Goal: Share content: Share content

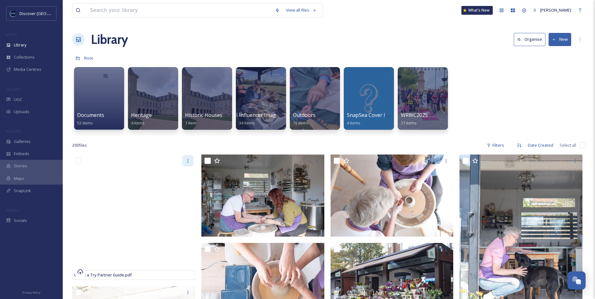
scroll to position [31, 0]
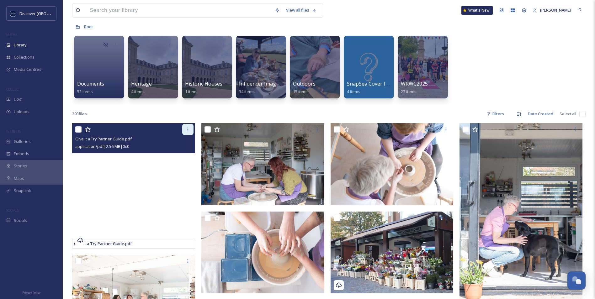
click at [185, 128] on icon at bounding box center [187, 129] width 5 height 5
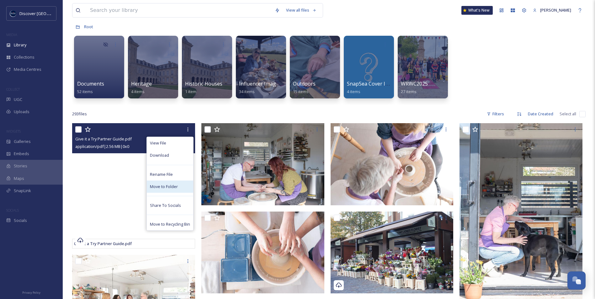
click at [171, 186] on span "Move to Folder" at bounding box center [164, 187] width 28 height 6
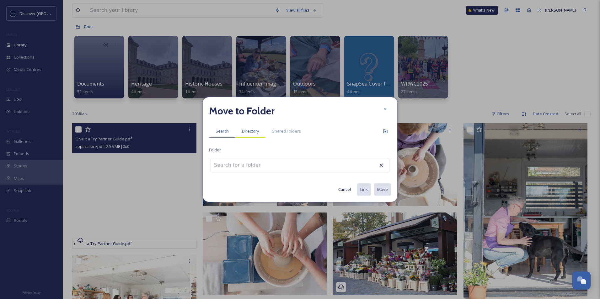
click at [251, 131] on span "Directory" at bounding box center [250, 131] width 17 height 6
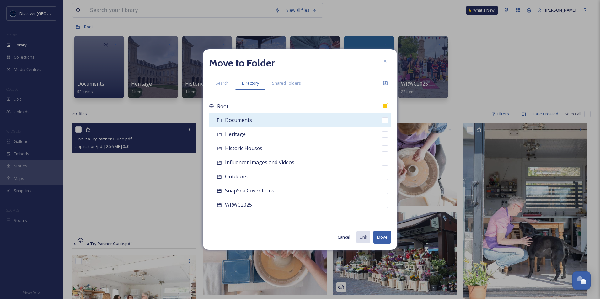
click at [240, 122] on span "Documents" at bounding box center [238, 120] width 27 height 7
checkbox input "false"
checkbox input "true"
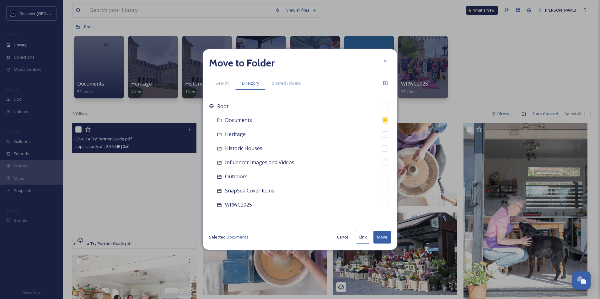
click at [385, 241] on button "Move" at bounding box center [382, 237] width 18 height 13
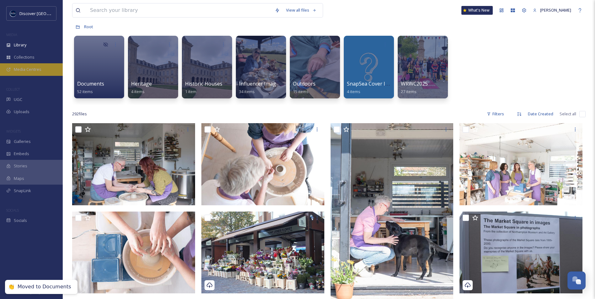
click at [41, 65] on div "Media Centres" at bounding box center [31, 69] width 63 height 12
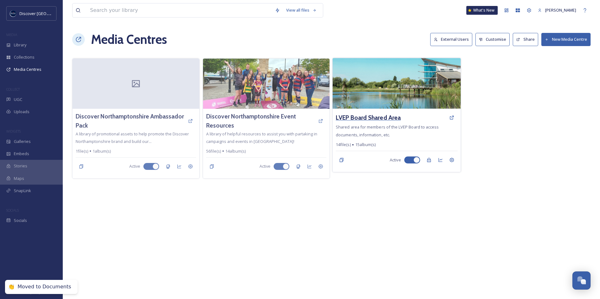
click at [381, 115] on h3 "LVEP Board Shared Area" at bounding box center [368, 117] width 65 height 9
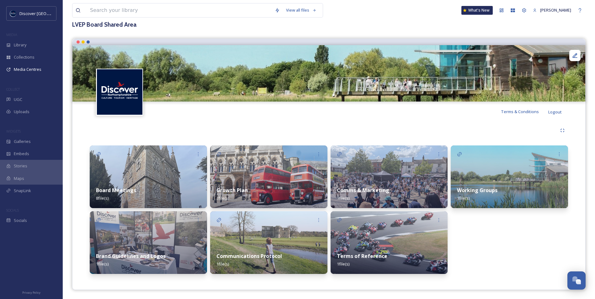
scroll to position [39, 0]
click at [416, 183] on div "Comms & Marketing 1 file(s)" at bounding box center [389, 194] width 117 height 28
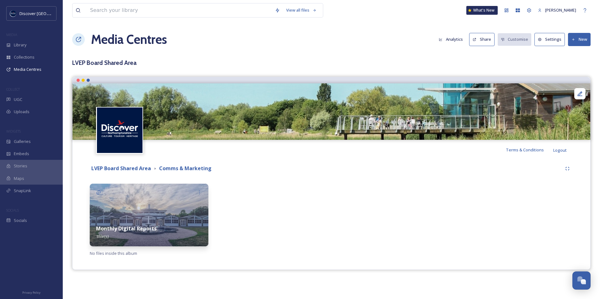
click at [171, 221] on div "Monthly Digital Reports 1 file(s)" at bounding box center [149, 233] width 119 height 28
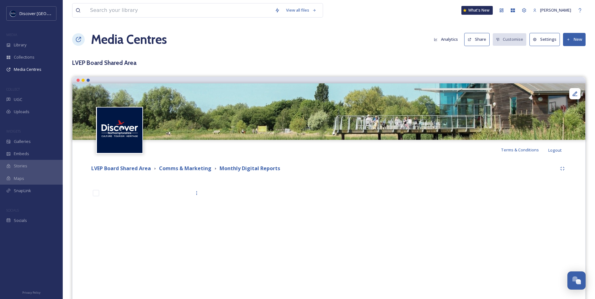
click at [579, 37] on button "New" at bounding box center [574, 39] width 23 height 13
click at [568, 51] on span "Add Files" at bounding box center [570, 54] width 17 height 6
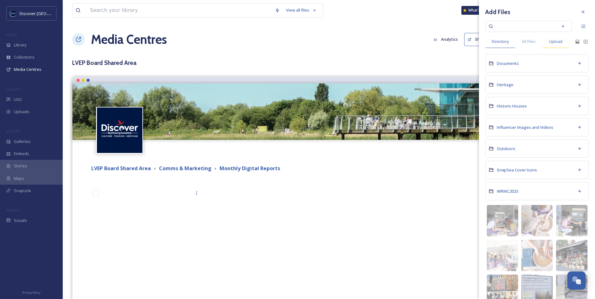
click at [554, 44] on span "Upload" at bounding box center [555, 42] width 13 height 6
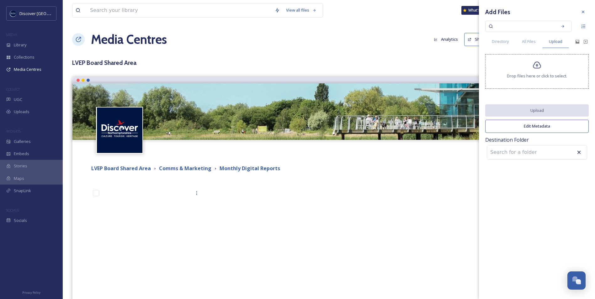
click at [519, 70] on div "Drop files here or click to select." at bounding box center [537, 71] width 104 height 35
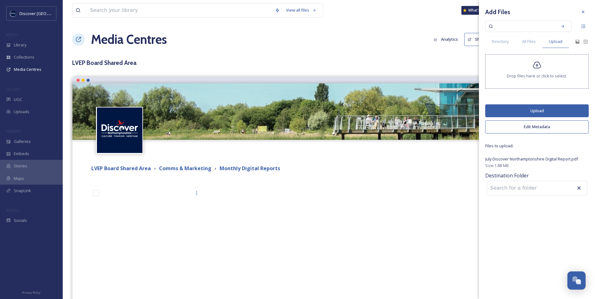
click at [535, 110] on button "Upload" at bounding box center [537, 110] width 104 height 13
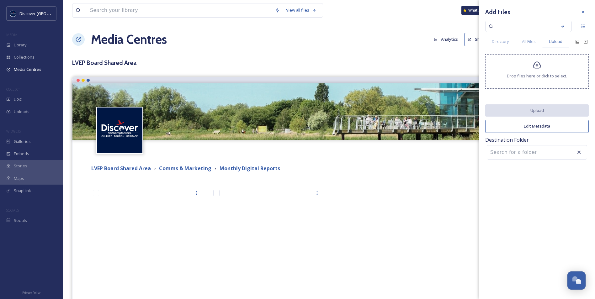
click at [369, 223] on div at bounding box center [389, 251] width 117 height 129
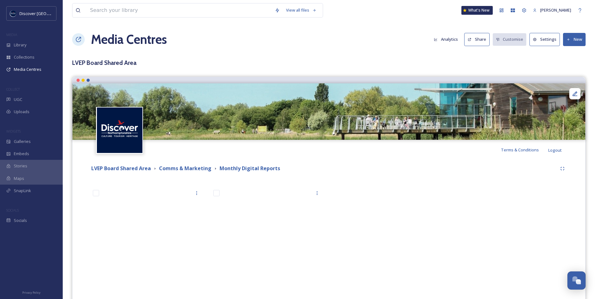
click at [478, 41] on button "Share" at bounding box center [476, 39] width 25 height 13
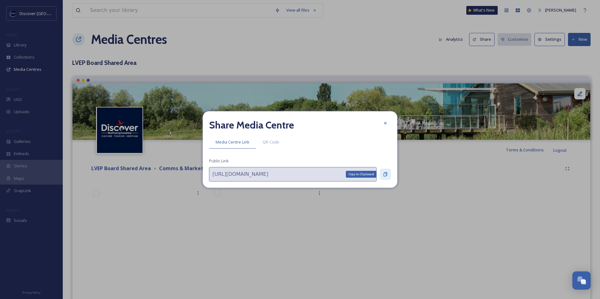
click at [384, 172] on icon at bounding box center [385, 174] width 5 height 5
click at [386, 174] on icon at bounding box center [385, 175] width 4 height 4
click at [384, 123] on icon at bounding box center [385, 123] width 5 height 5
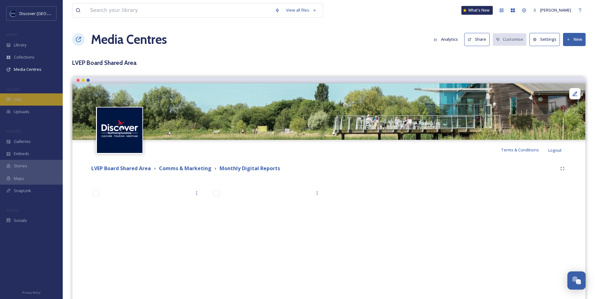
click at [22, 96] on div "UGC" at bounding box center [31, 99] width 63 height 12
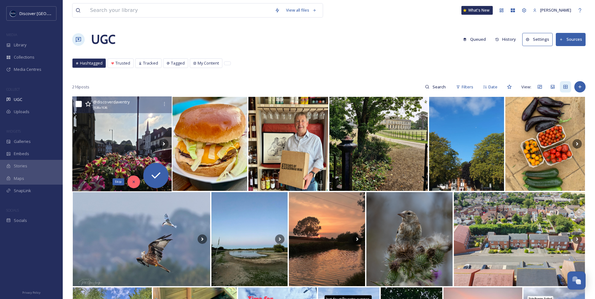
click at [133, 180] on icon at bounding box center [133, 182] width 4 height 4
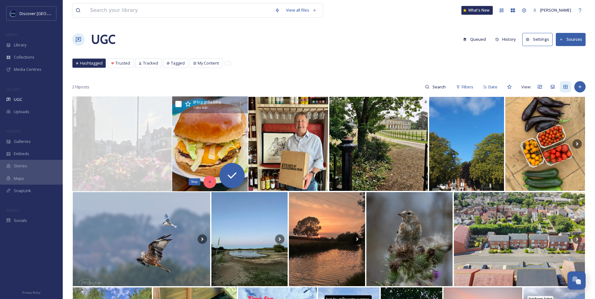
click at [212, 183] on icon at bounding box center [209, 182] width 4 height 4
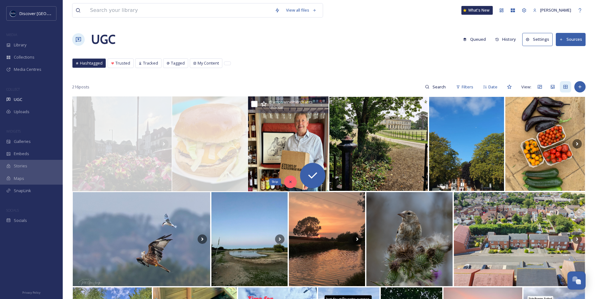
click at [289, 181] on icon at bounding box center [290, 182] width 4 height 4
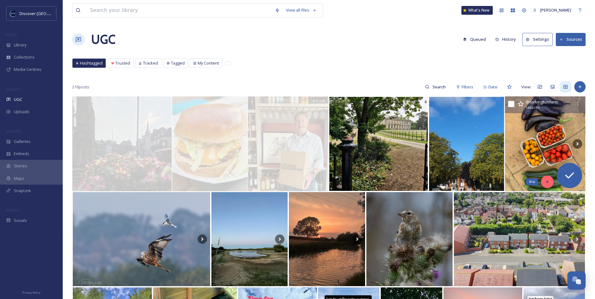
click at [547, 185] on div "Skip" at bounding box center [547, 182] width 13 height 13
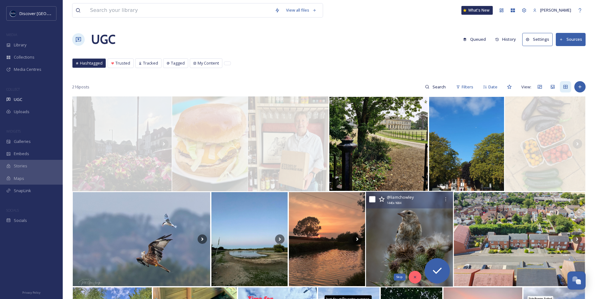
click at [413, 276] on icon at bounding box center [415, 277] width 4 height 4
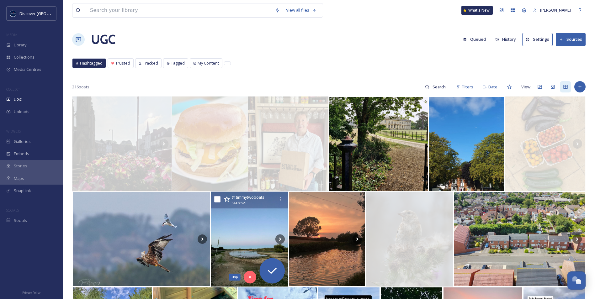
drag, startPoint x: 248, startPoint y: 276, endPoint x: 243, endPoint y: 277, distance: 5.1
click at [248, 276] on icon at bounding box center [250, 277] width 4 height 4
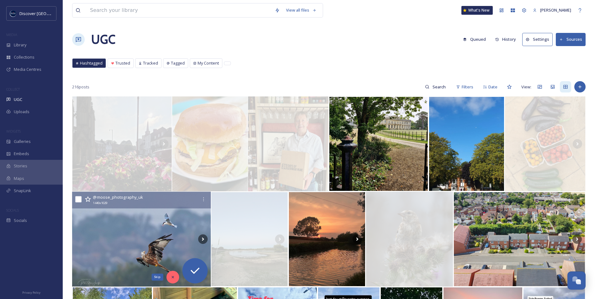
click at [174, 276] on icon at bounding box center [173, 277] width 4 height 4
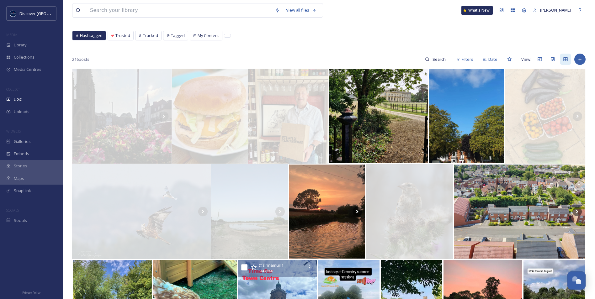
scroll to position [63, 0]
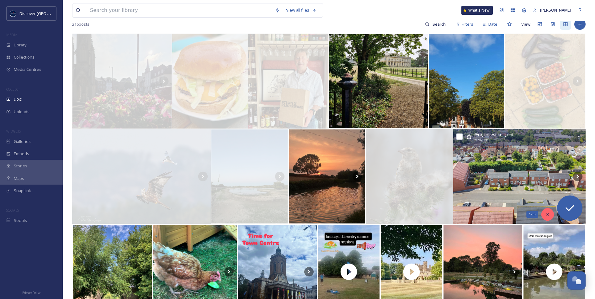
click at [550, 218] on div "Skip" at bounding box center [547, 214] width 13 height 13
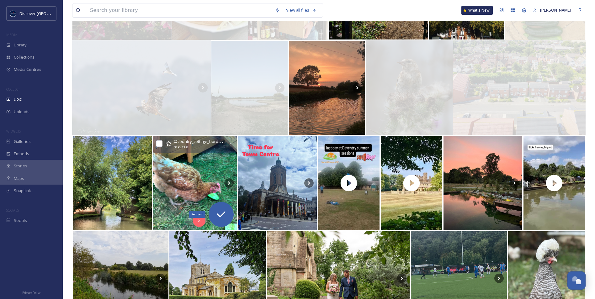
scroll to position [157, 0]
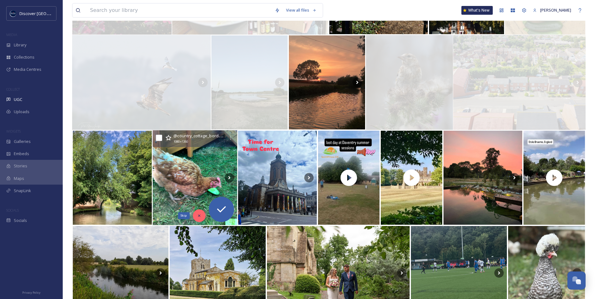
click at [198, 214] on icon at bounding box center [199, 216] width 4 height 4
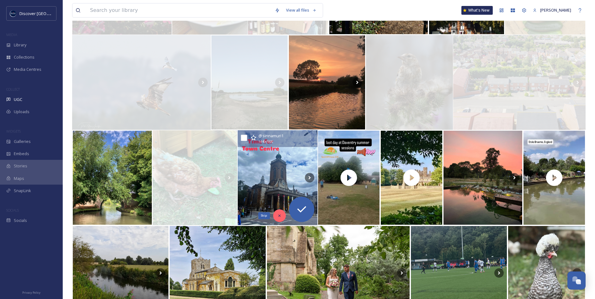
click at [276, 216] on div "Skip" at bounding box center [279, 216] width 13 height 13
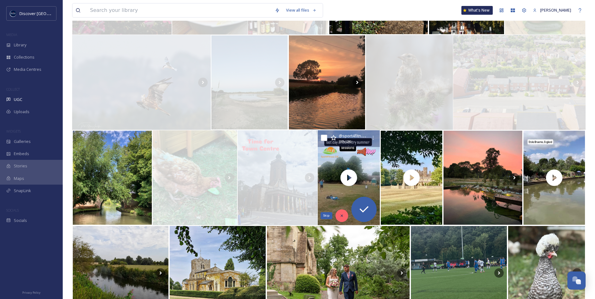
click at [346, 218] on div "Skip" at bounding box center [342, 216] width 13 height 13
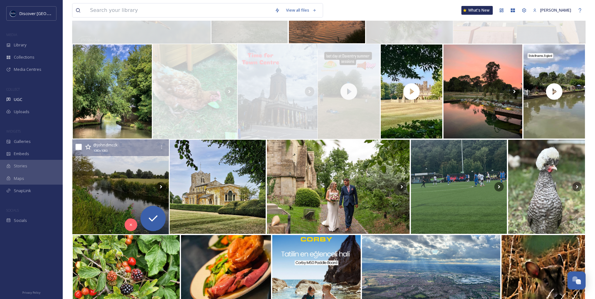
scroll to position [251, 0]
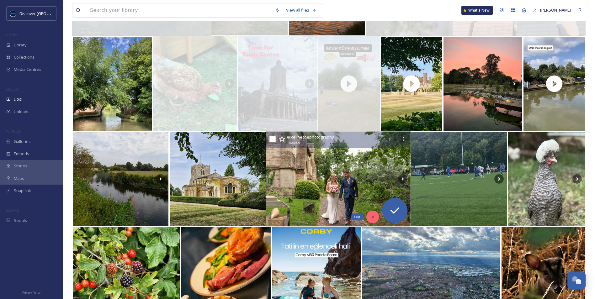
click at [375, 216] on icon at bounding box center [372, 217] width 4 height 4
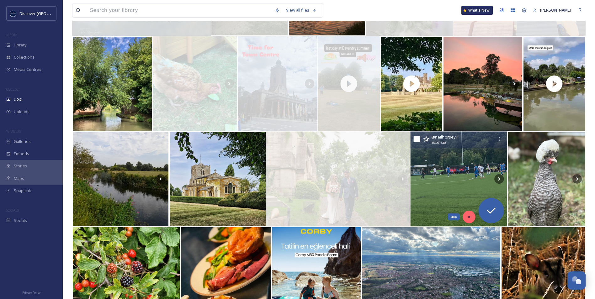
drag, startPoint x: 468, startPoint y: 215, endPoint x: 534, endPoint y: 217, distance: 66.2
click at [468, 215] on icon at bounding box center [469, 217] width 4 height 4
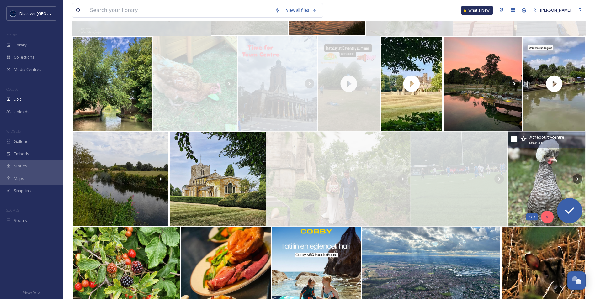
click at [550, 218] on div "Skip" at bounding box center [547, 217] width 13 height 13
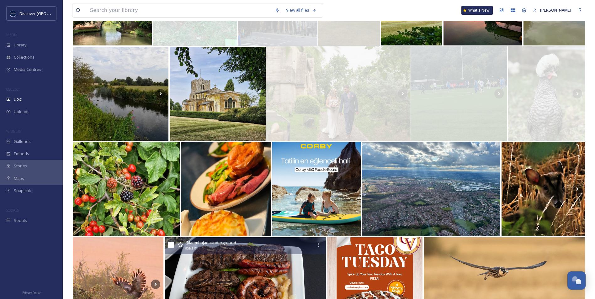
scroll to position [345, 0]
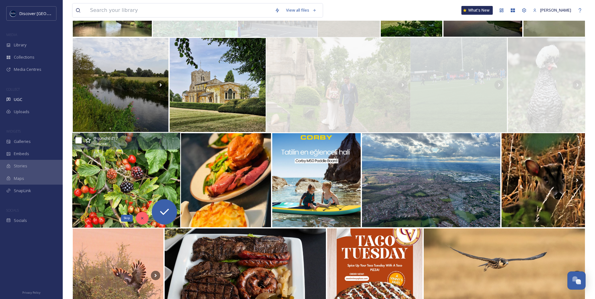
click at [142, 217] on icon at bounding box center [142, 218] width 4 height 4
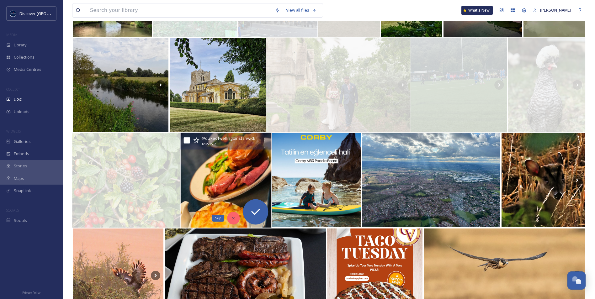
click at [234, 219] on icon at bounding box center [233, 218] width 4 height 4
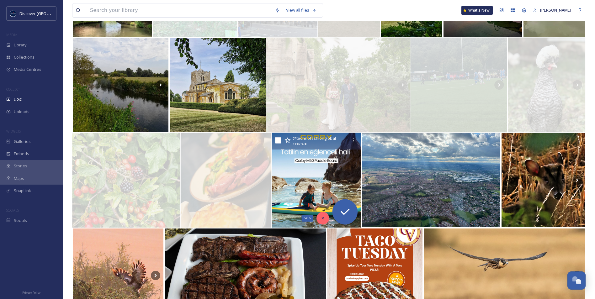
click at [320, 218] on div "Skip" at bounding box center [323, 218] width 13 height 13
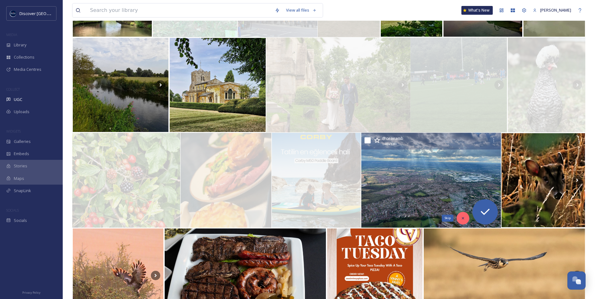
click at [460, 219] on div "Skip" at bounding box center [463, 218] width 13 height 13
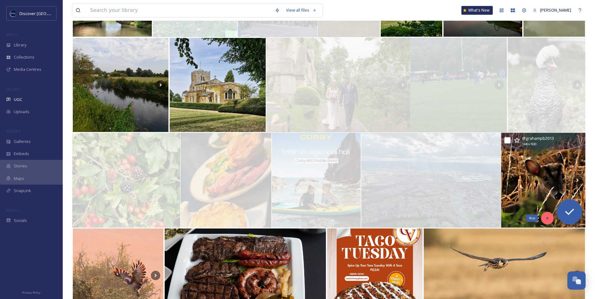
click at [546, 218] on icon at bounding box center [547, 218] width 4 height 4
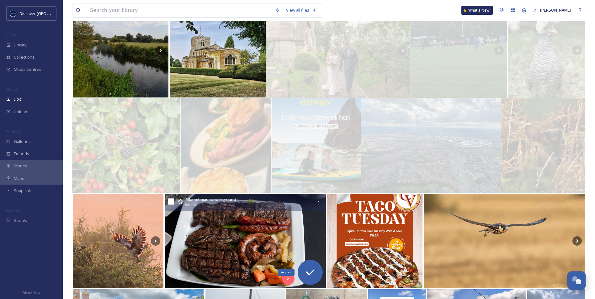
scroll to position [439, 0]
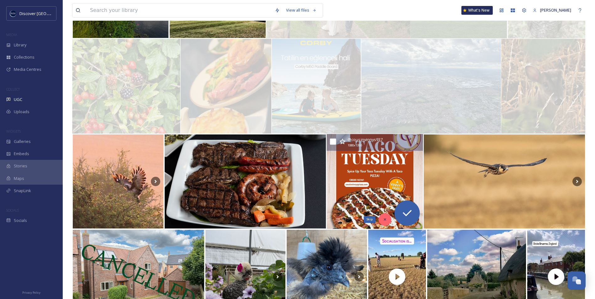
click at [385, 220] on icon at bounding box center [385, 220] width 2 height 2
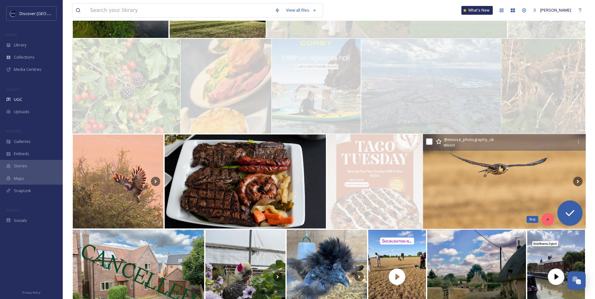
click at [548, 220] on icon at bounding box center [548, 220] width 2 height 2
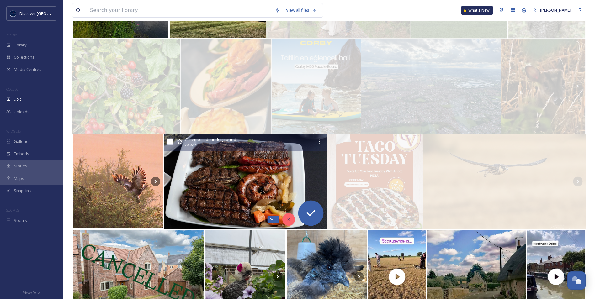
click at [290, 220] on icon at bounding box center [288, 219] width 4 height 4
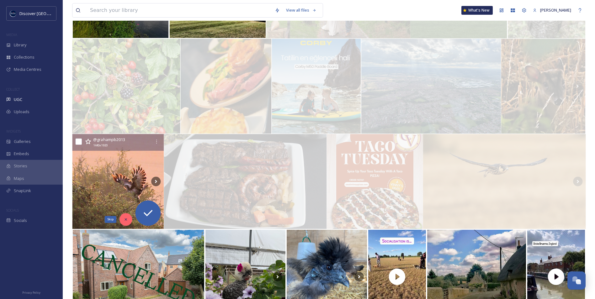
click at [124, 217] on div "Skip" at bounding box center [126, 219] width 13 height 13
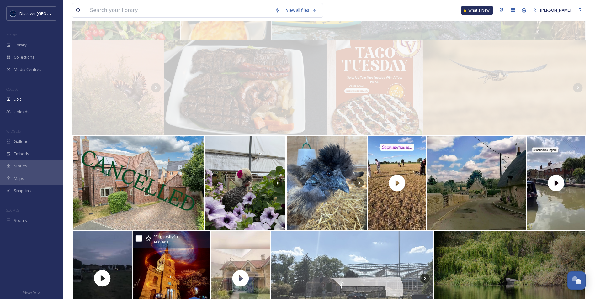
scroll to position [533, 0]
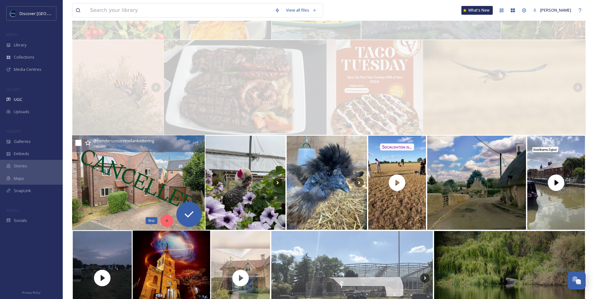
click at [168, 221] on icon at bounding box center [167, 221] width 4 height 4
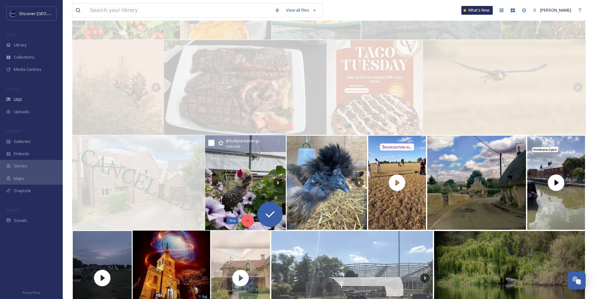
click at [251, 220] on div "Skip" at bounding box center [248, 221] width 13 height 13
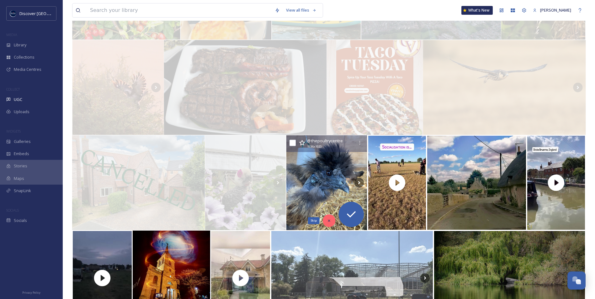
click at [330, 220] on icon at bounding box center [329, 221] width 4 height 4
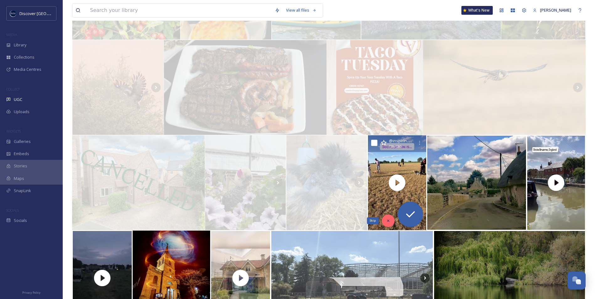
click at [389, 223] on div "Skip" at bounding box center [388, 221] width 13 height 13
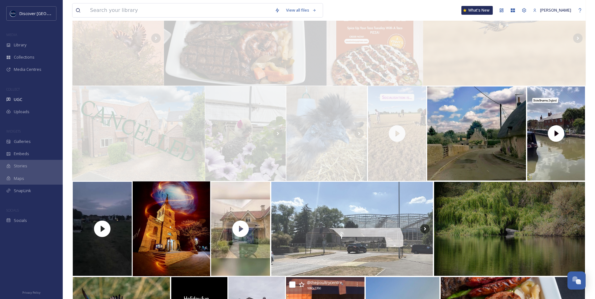
scroll to position [659, 0]
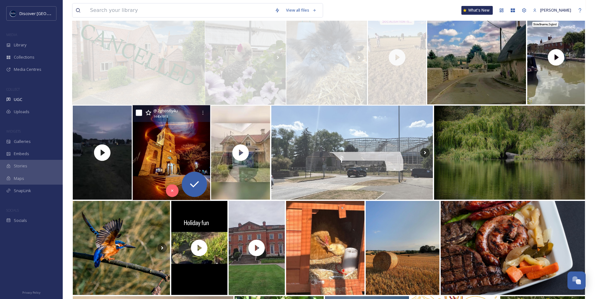
click at [171, 158] on img at bounding box center [171, 152] width 77 height 95
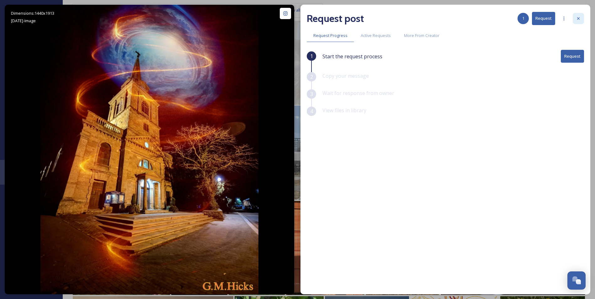
click at [582, 18] on div at bounding box center [578, 18] width 11 height 11
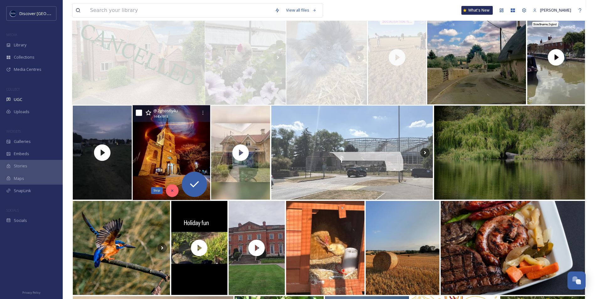
click at [171, 192] on icon at bounding box center [172, 191] width 2 height 2
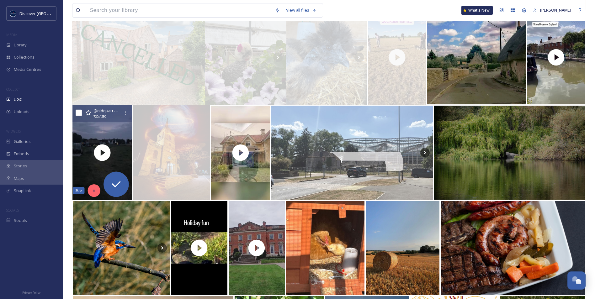
click at [91, 189] on div "Skip" at bounding box center [94, 190] width 13 height 13
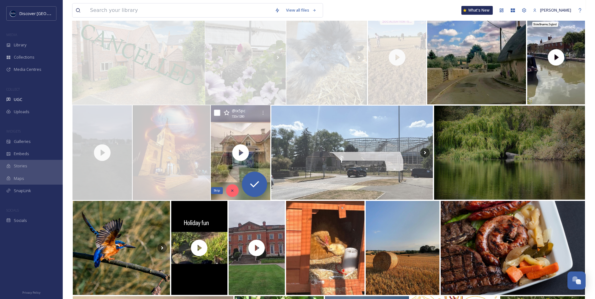
click at [232, 193] on icon at bounding box center [232, 191] width 4 height 4
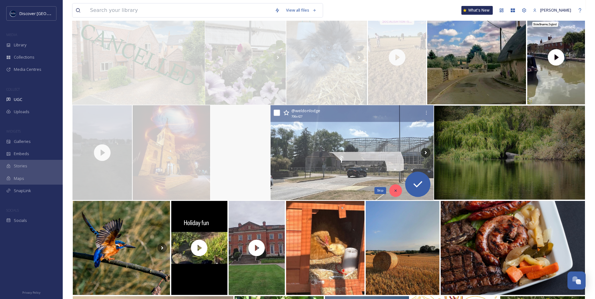
click at [397, 190] on icon at bounding box center [396, 191] width 4 height 4
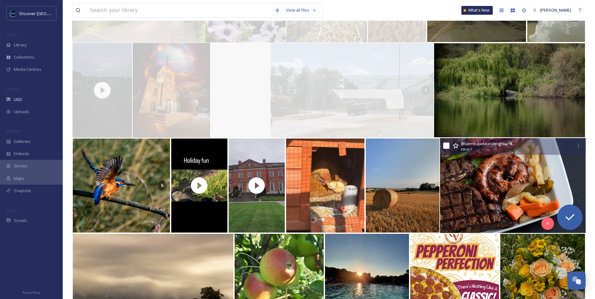
scroll to position [721, 0]
click at [545, 220] on div "Skip" at bounding box center [547, 223] width 13 height 13
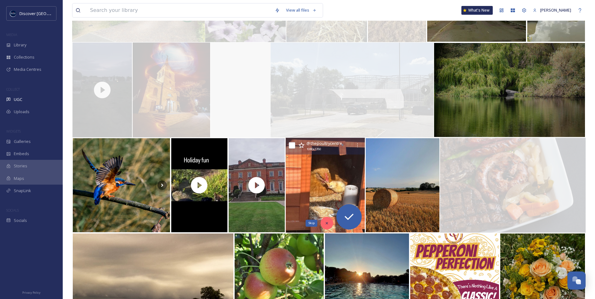
click at [329, 225] on icon at bounding box center [327, 223] width 4 height 4
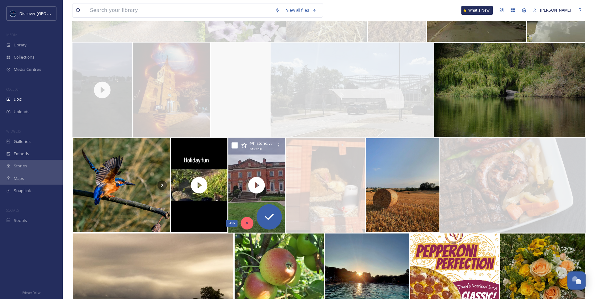
click at [246, 221] on icon at bounding box center [247, 223] width 4 height 4
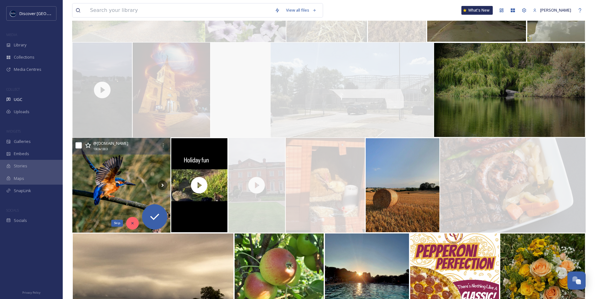
click at [131, 221] on icon at bounding box center [132, 223] width 4 height 4
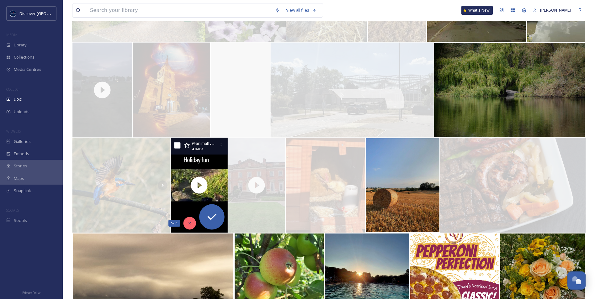
click at [190, 224] on icon at bounding box center [189, 223] width 4 height 4
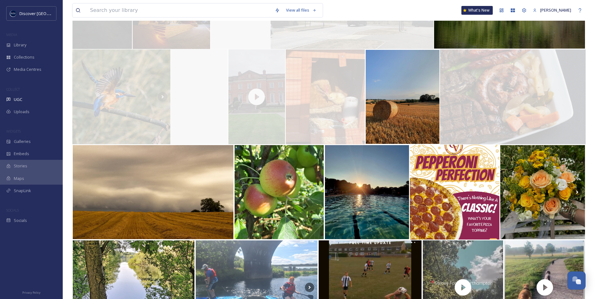
scroll to position [816, 0]
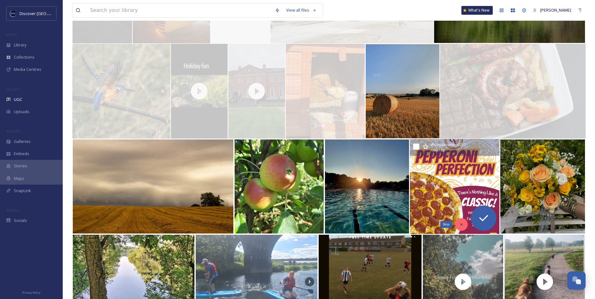
click at [462, 226] on icon at bounding box center [462, 224] width 4 height 4
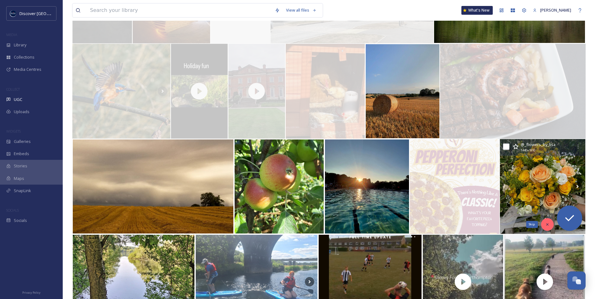
click at [545, 225] on icon at bounding box center [547, 224] width 4 height 4
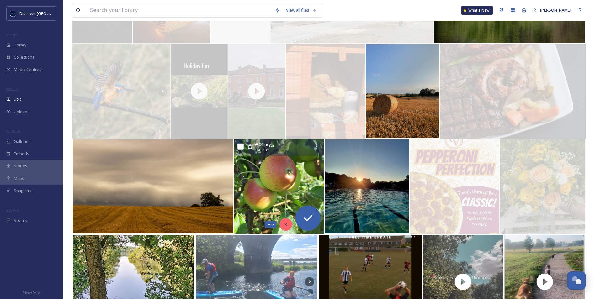
click at [289, 223] on div "Skip" at bounding box center [286, 224] width 13 height 13
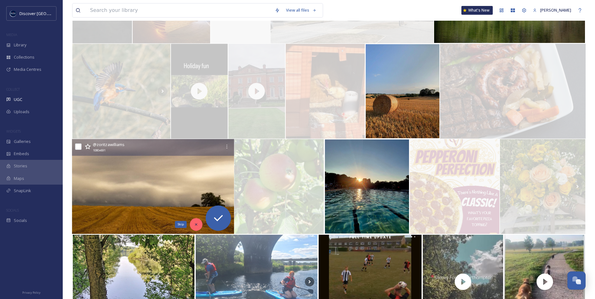
click at [200, 224] on div "Skip" at bounding box center [196, 224] width 13 height 13
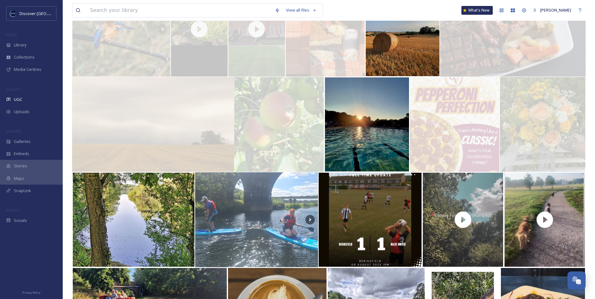
scroll to position [878, 0]
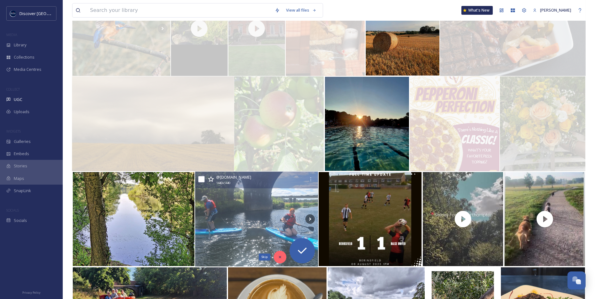
click at [276, 258] on div "Skip" at bounding box center [280, 257] width 13 height 13
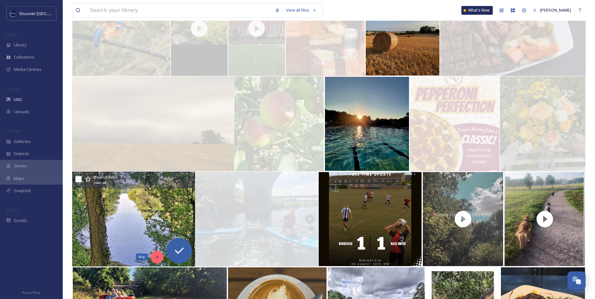
click at [153, 256] on div "Skip" at bounding box center [157, 257] width 13 height 13
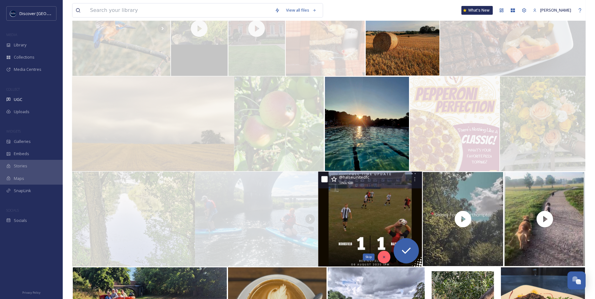
click at [385, 258] on icon at bounding box center [384, 257] width 4 height 4
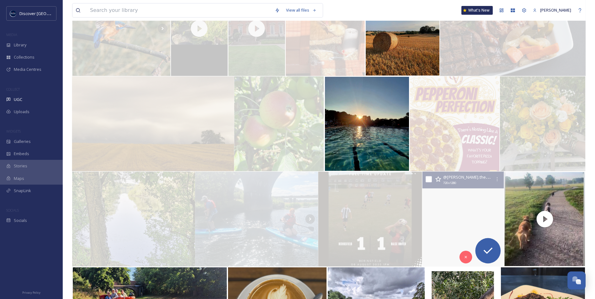
click at [440, 228] on video "Nothing beats a walk amongst the trees 🌲\a📍Salcey Forest, Northampton\a\a•\a•\a…" at bounding box center [462, 219] width 81 height 95
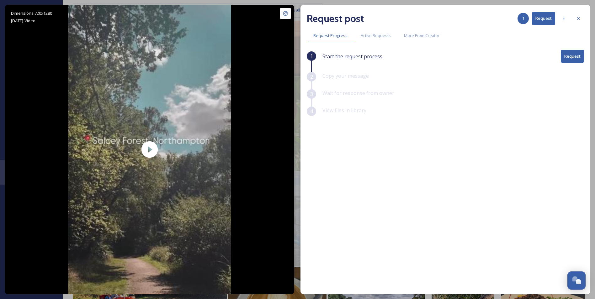
click at [574, 56] on button "Request" at bounding box center [572, 56] width 23 height 13
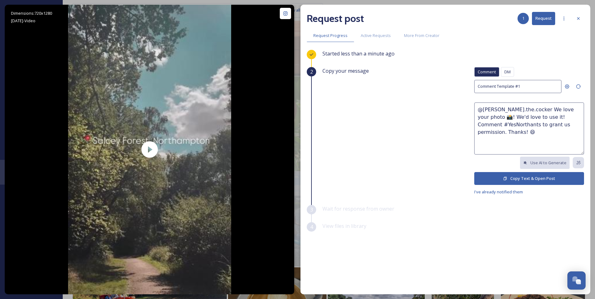
click at [558, 126] on textarea "@[PERSON_NAME].the.cocker We love your photo 📸! We'd love to use it! Comment #Y…" at bounding box center [529, 129] width 110 height 52
click at [528, 180] on button "Copy Text & Open Post" at bounding box center [529, 178] width 110 height 13
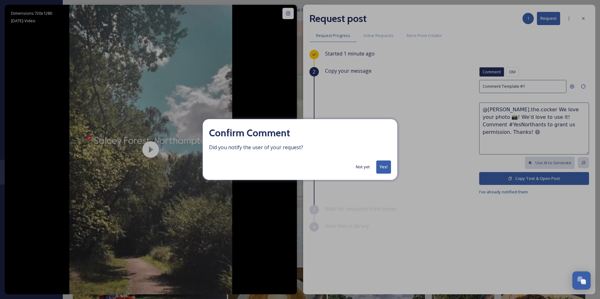
click at [382, 168] on button "Yes!" at bounding box center [383, 167] width 15 height 13
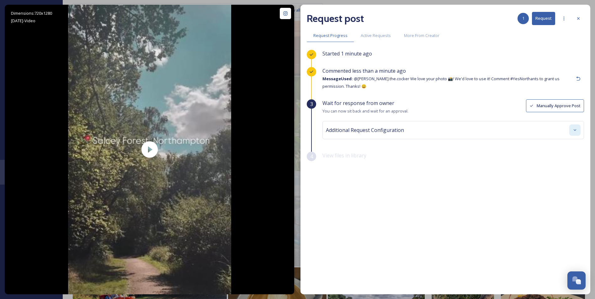
click at [576, 130] on icon at bounding box center [574, 130] width 5 height 5
click at [580, 18] on icon at bounding box center [578, 18] width 5 height 5
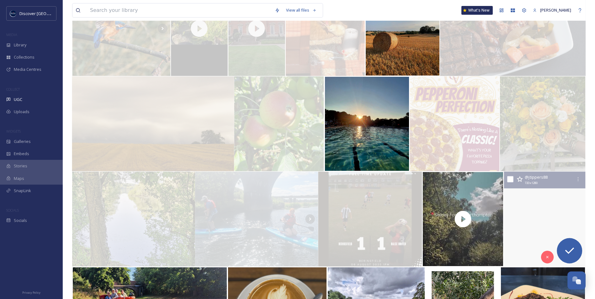
click at [530, 232] on video "Beautiful start to the day 🥰 \a\a#staycation #towcester #dogsofinstagram #dog #…" at bounding box center [544, 219] width 81 height 95
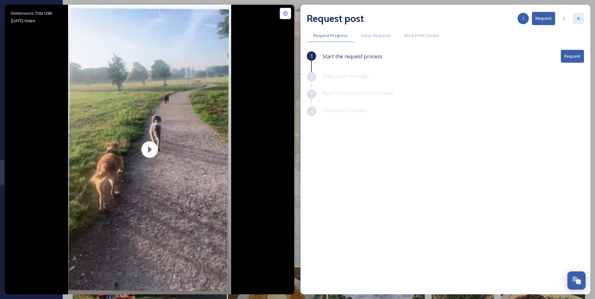
click at [579, 19] on icon at bounding box center [578, 18] width 5 height 5
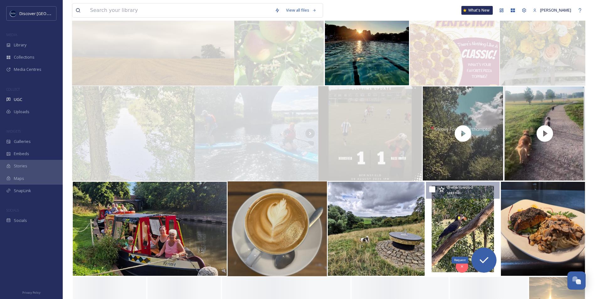
scroll to position [972, 0]
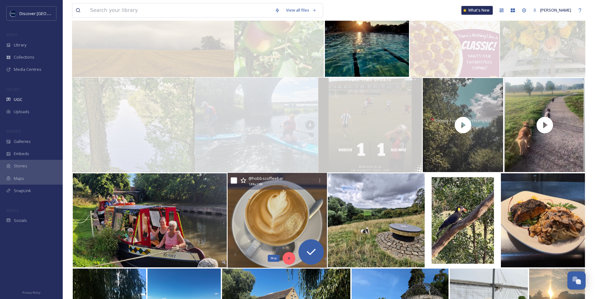
click at [288, 254] on div "Skip" at bounding box center [289, 258] width 13 height 13
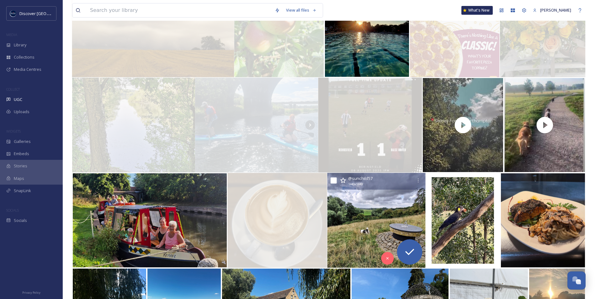
click at [343, 221] on img at bounding box center [376, 220] width 98 height 95
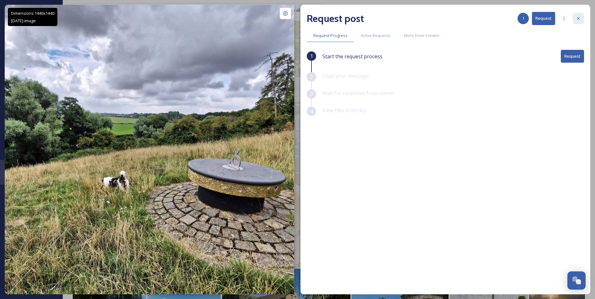
click at [580, 18] on icon at bounding box center [578, 18] width 5 height 5
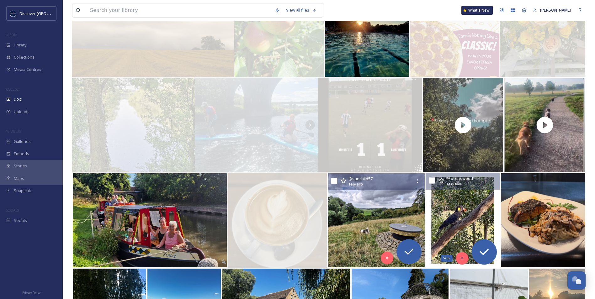
click at [462, 261] on div "Skip" at bounding box center [462, 258] width 13 height 13
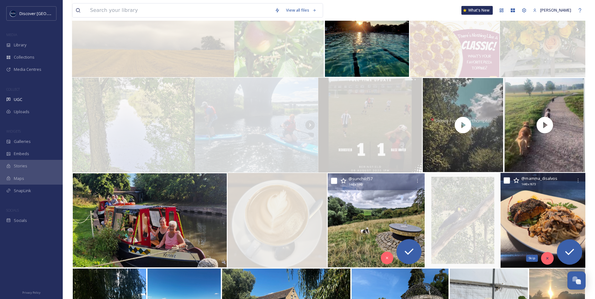
click at [550, 261] on div "Skip" at bounding box center [547, 258] width 13 height 13
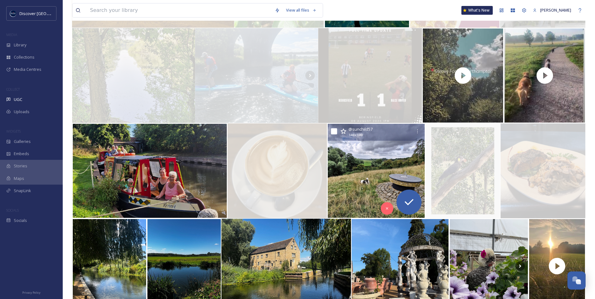
scroll to position [1098, 0]
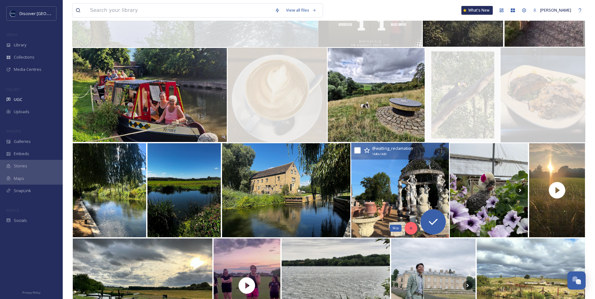
click at [410, 230] on icon at bounding box center [411, 228] width 4 height 4
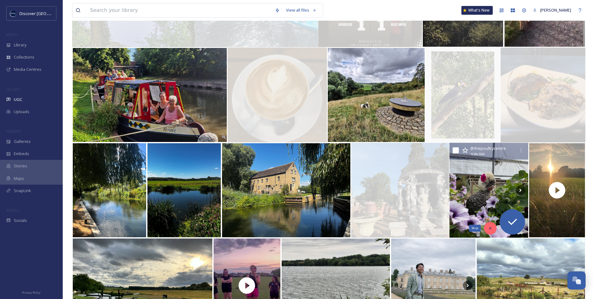
click at [492, 226] on div "Skip" at bounding box center [490, 228] width 13 height 13
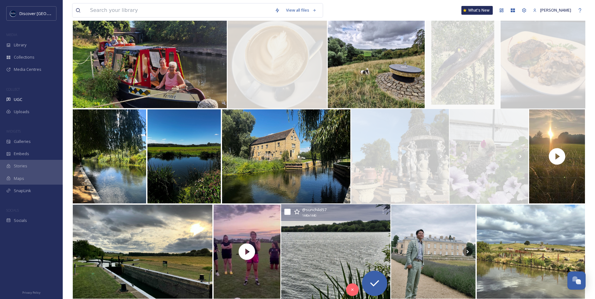
scroll to position [1161, 0]
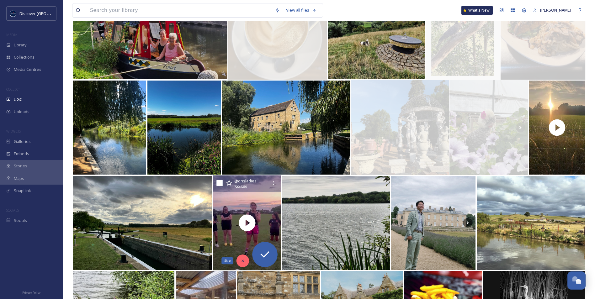
click at [240, 261] on div "Skip" at bounding box center [243, 261] width 13 height 13
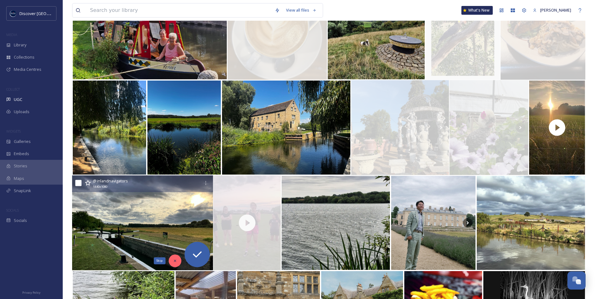
click at [175, 263] on icon at bounding box center [175, 261] width 4 height 4
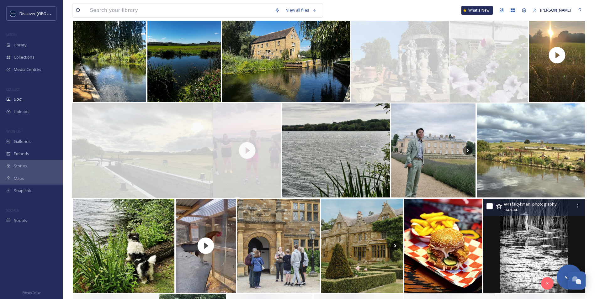
scroll to position [1286, 0]
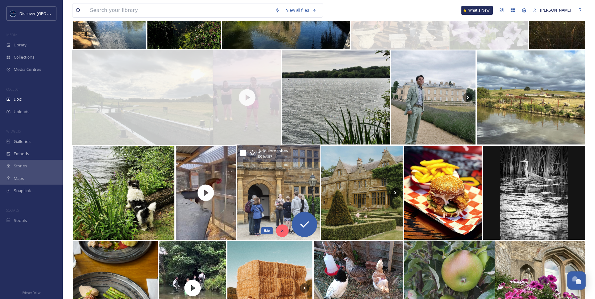
click at [284, 228] on div "Skip" at bounding box center [282, 231] width 13 height 13
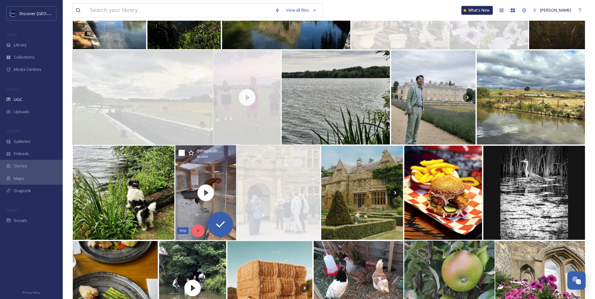
click at [200, 232] on icon at bounding box center [198, 231] width 4 height 4
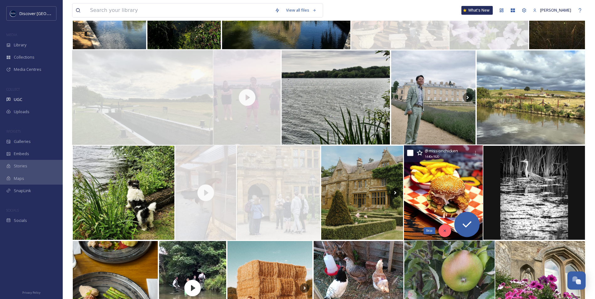
click at [443, 229] on icon at bounding box center [444, 231] width 4 height 4
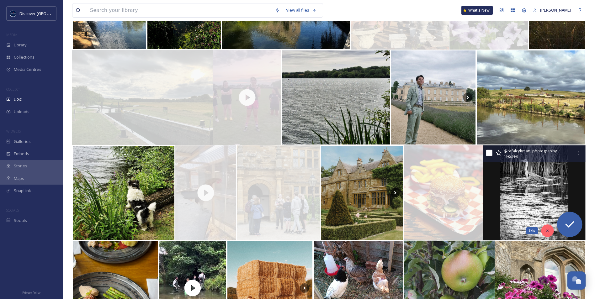
click at [551, 232] on div "Skip" at bounding box center [547, 231] width 13 height 13
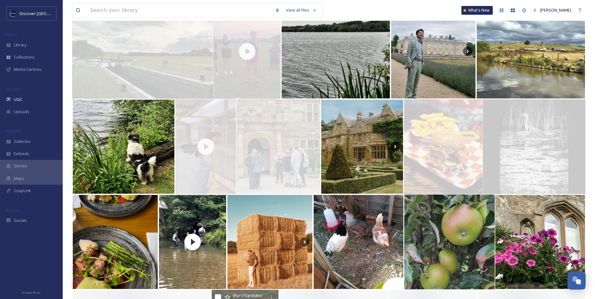
scroll to position [1380, 0]
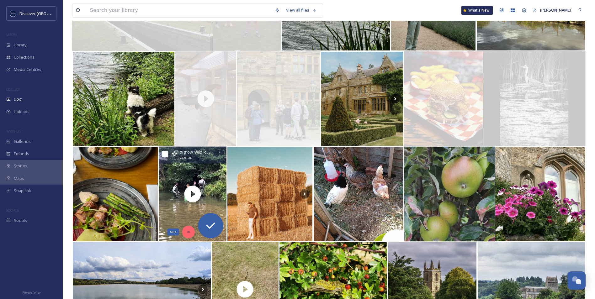
click at [184, 230] on div "Skip" at bounding box center [188, 232] width 13 height 13
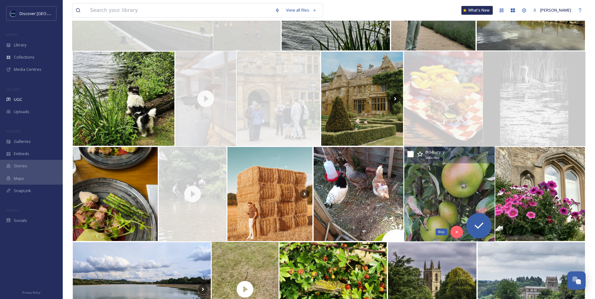
click at [455, 233] on icon at bounding box center [456, 232] width 4 height 4
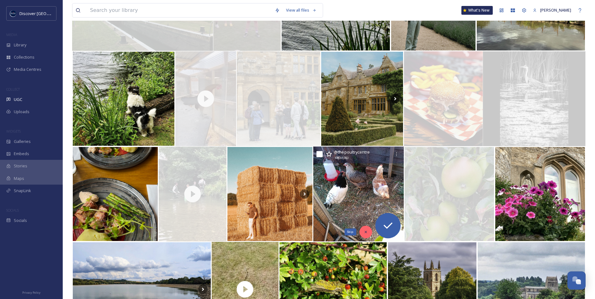
click at [363, 233] on div "Skip" at bounding box center [365, 232] width 13 height 13
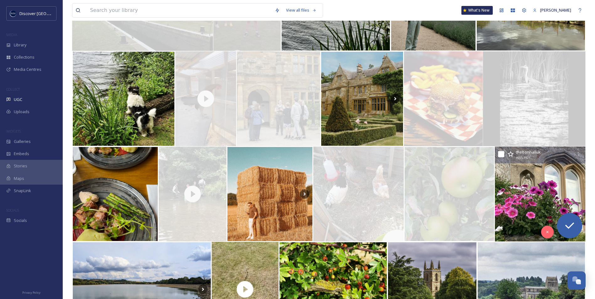
scroll to position [1474, 0]
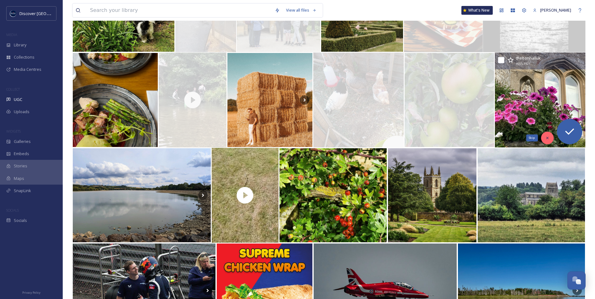
click at [550, 140] on div "Skip" at bounding box center [547, 138] width 13 height 13
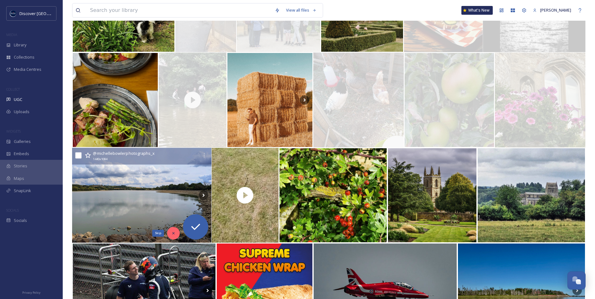
click at [172, 234] on icon at bounding box center [173, 233] width 4 height 4
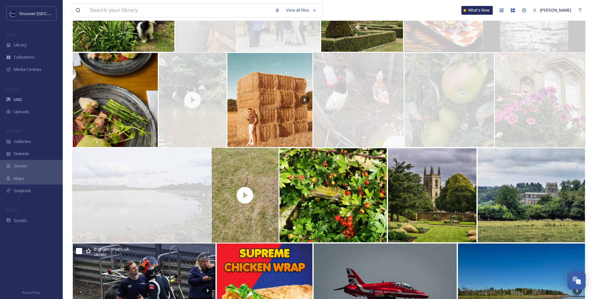
scroll to position [1537, 0]
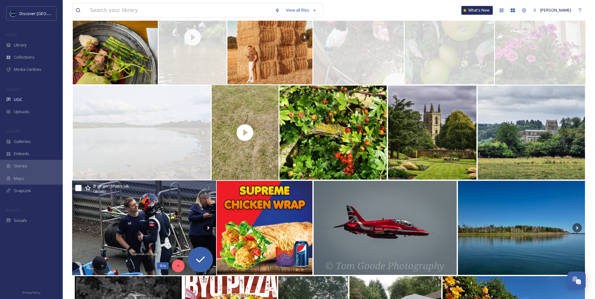
click at [176, 266] on div "Skip" at bounding box center [178, 266] width 13 height 13
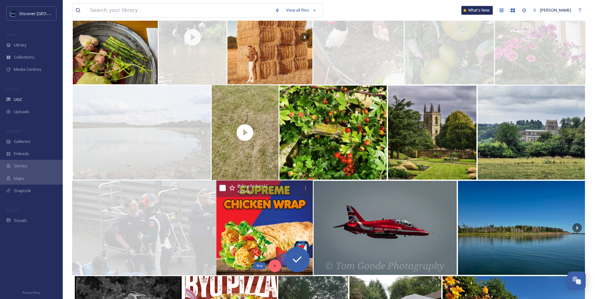
click at [273, 266] on icon at bounding box center [275, 266] width 4 height 4
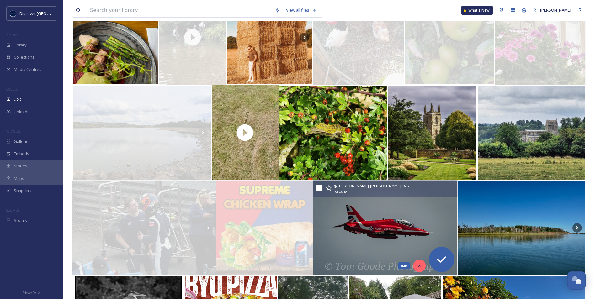
click at [422, 268] on div "Skip" at bounding box center [419, 266] width 13 height 13
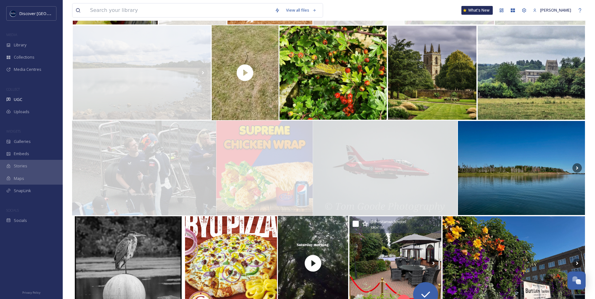
scroll to position [1662, 0]
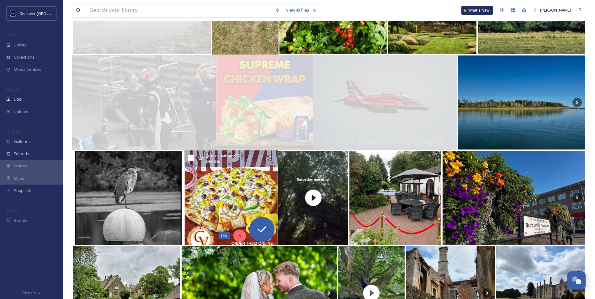
click at [241, 237] on icon at bounding box center [239, 236] width 4 height 4
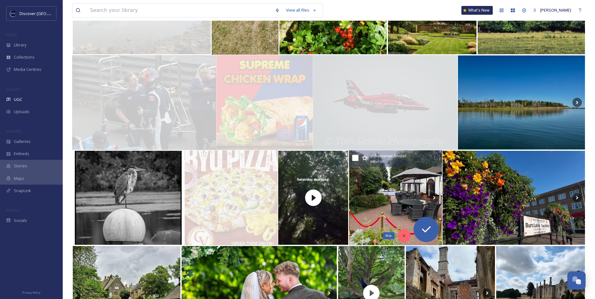
click at [405, 236] on icon at bounding box center [403, 236] width 4 height 4
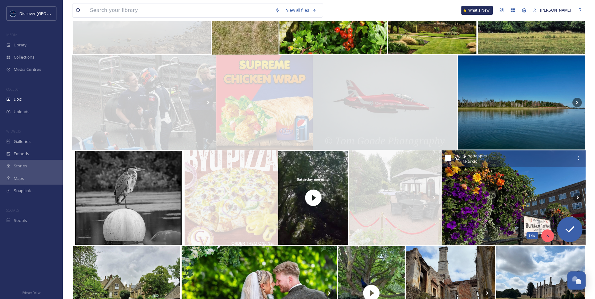
click at [552, 235] on div "Skip" at bounding box center [547, 236] width 13 height 13
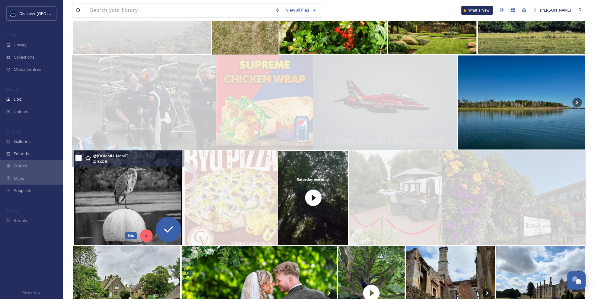
click at [145, 231] on div "Skip" at bounding box center [146, 236] width 13 height 13
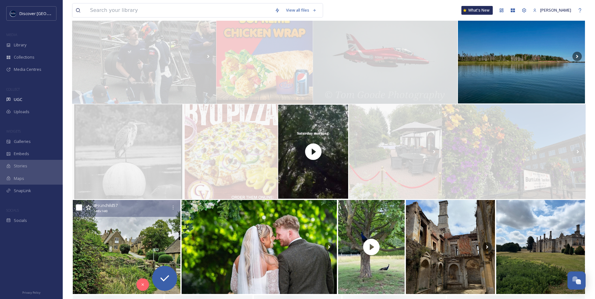
scroll to position [1757, 0]
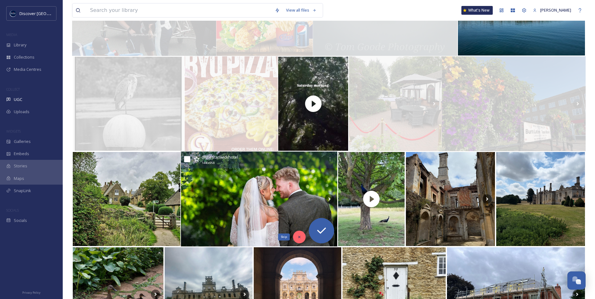
click at [297, 236] on icon at bounding box center [299, 237] width 4 height 4
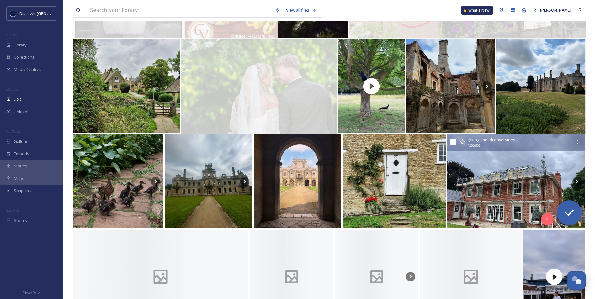
scroll to position [1882, 0]
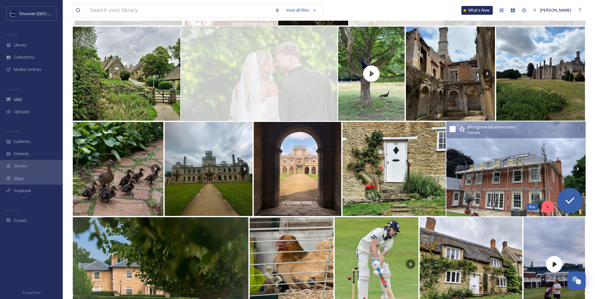
click at [546, 206] on icon at bounding box center [547, 207] width 4 height 4
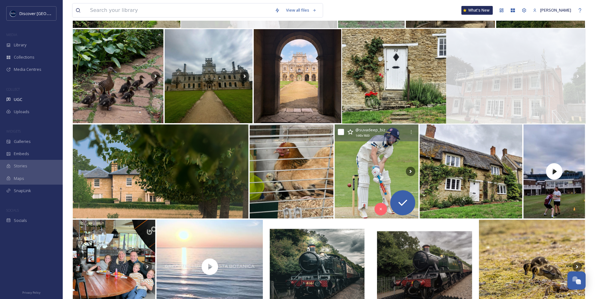
scroll to position [1976, 0]
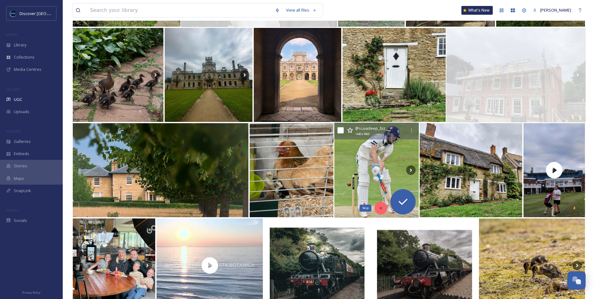
click at [383, 206] on icon at bounding box center [381, 208] width 4 height 4
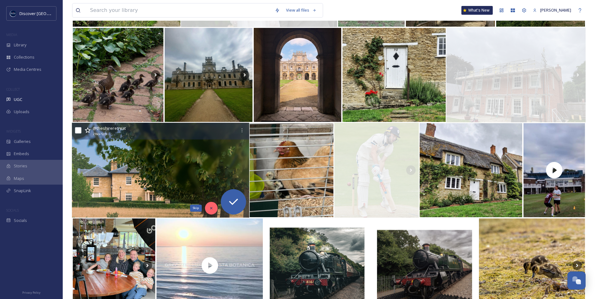
click at [212, 208] on icon at bounding box center [211, 208] width 4 height 4
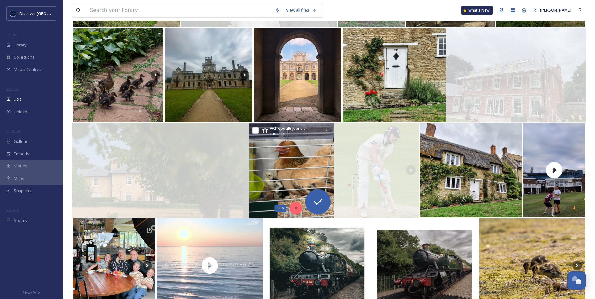
click at [295, 209] on icon at bounding box center [296, 208] width 4 height 4
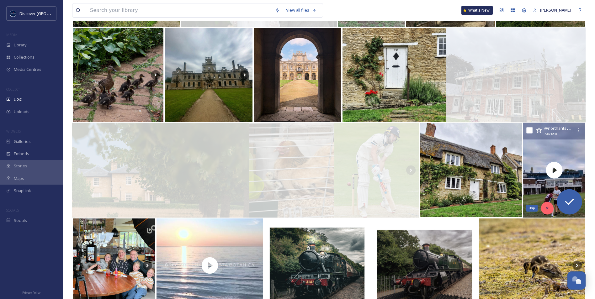
click at [550, 210] on div "Skip" at bounding box center [547, 208] width 13 height 13
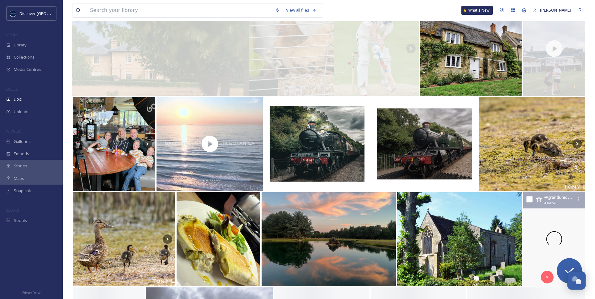
scroll to position [2102, 0]
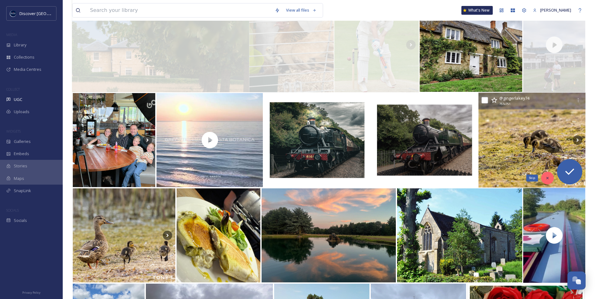
click at [545, 178] on div "Skip" at bounding box center [547, 178] width 13 height 13
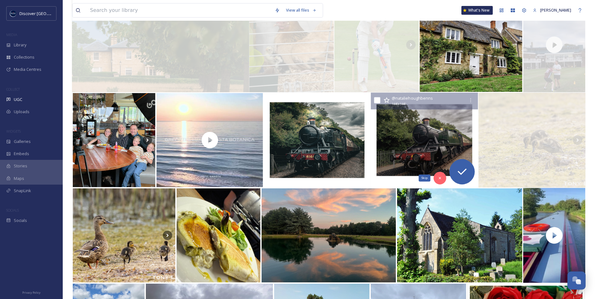
click at [442, 178] on div "Skip" at bounding box center [440, 178] width 13 height 13
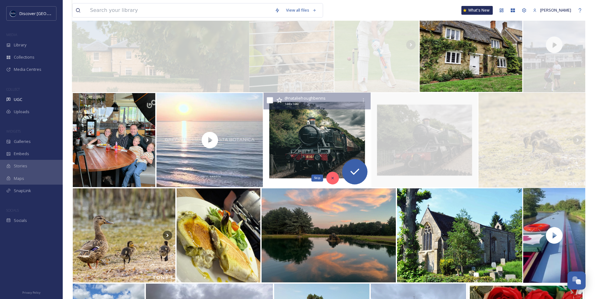
click at [333, 176] on icon at bounding box center [333, 178] width 4 height 4
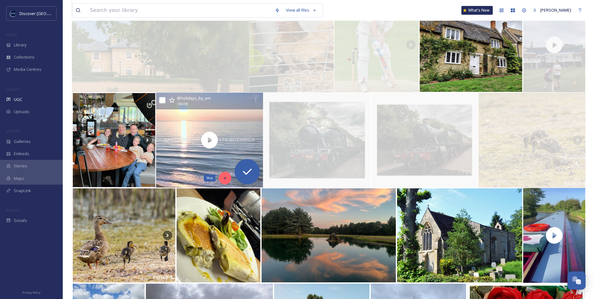
click at [225, 179] on icon at bounding box center [225, 178] width 4 height 4
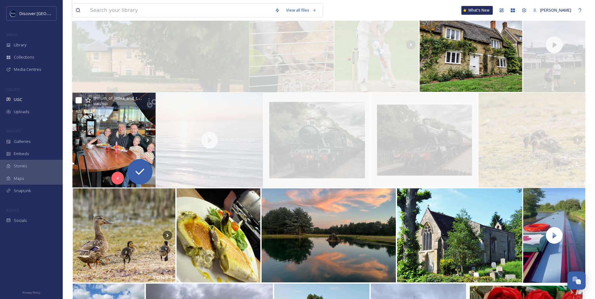
click at [93, 144] on img at bounding box center [113, 140] width 83 height 95
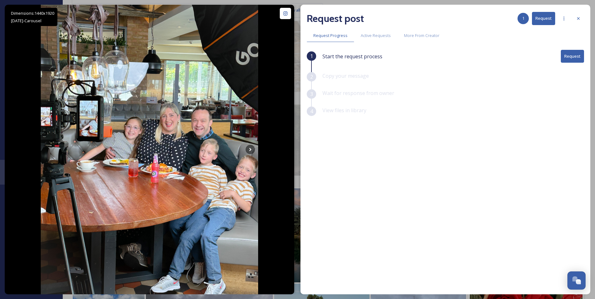
drag, startPoint x: 580, startPoint y: 19, endPoint x: 558, endPoint y: 41, distance: 31.1
click at [580, 19] on icon at bounding box center [578, 18] width 5 height 5
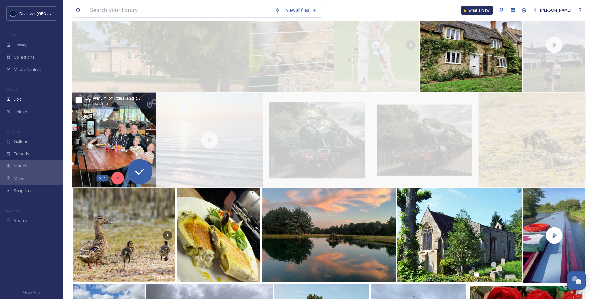
click at [116, 178] on icon at bounding box center [117, 178] width 4 height 4
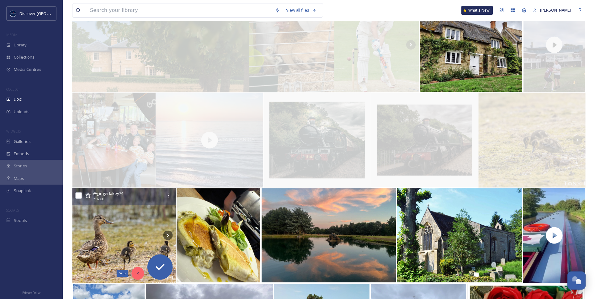
click at [140, 276] on div "Skip" at bounding box center [137, 273] width 13 height 13
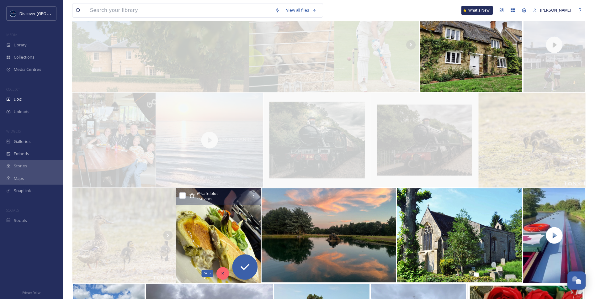
click at [224, 273] on icon at bounding box center [223, 273] width 4 height 4
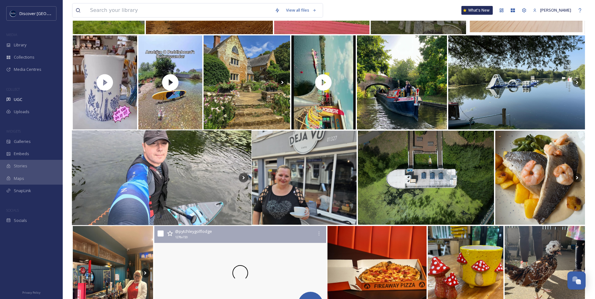
scroll to position [2447, 0]
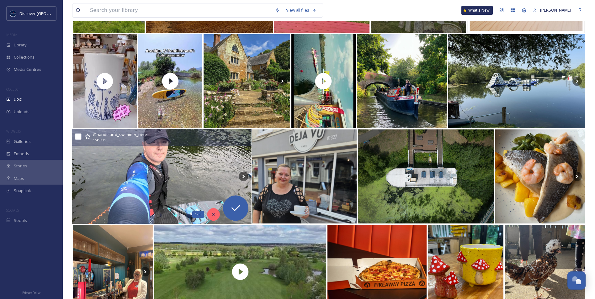
click at [217, 216] on div "Skip" at bounding box center [213, 214] width 13 height 13
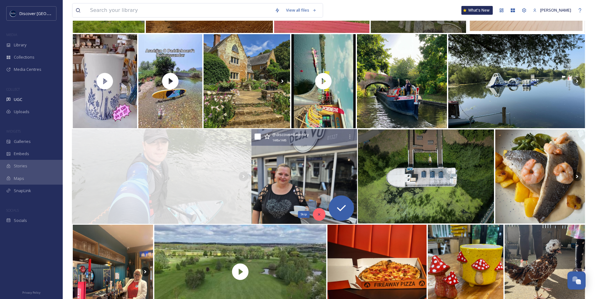
click at [316, 215] on div "Skip" at bounding box center [319, 214] width 13 height 13
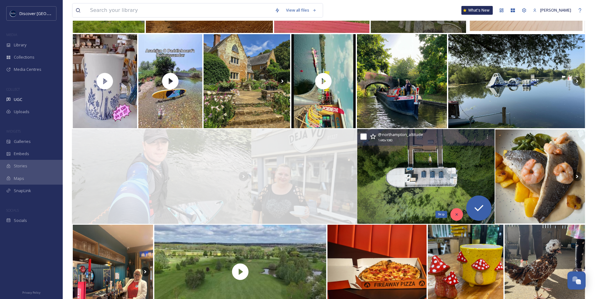
click at [459, 215] on icon at bounding box center [457, 214] width 4 height 4
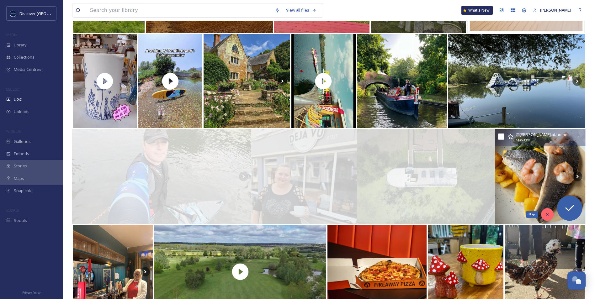
click at [544, 215] on div "Skip" at bounding box center [547, 214] width 13 height 13
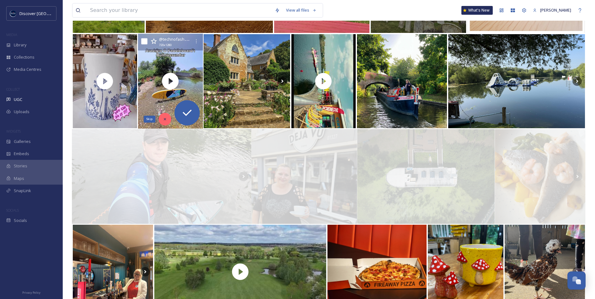
click at [166, 120] on icon at bounding box center [164, 119] width 4 height 4
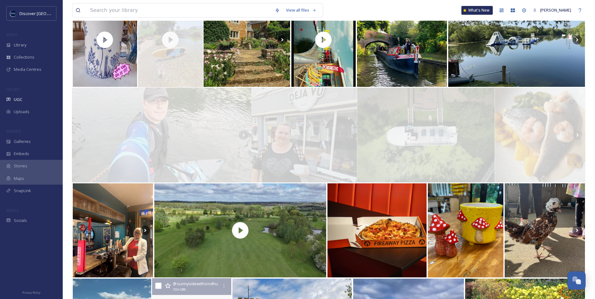
scroll to position [2541, 0]
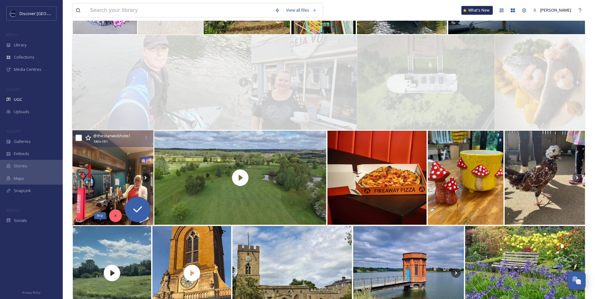
click at [113, 218] on icon at bounding box center [115, 216] width 4 height 4
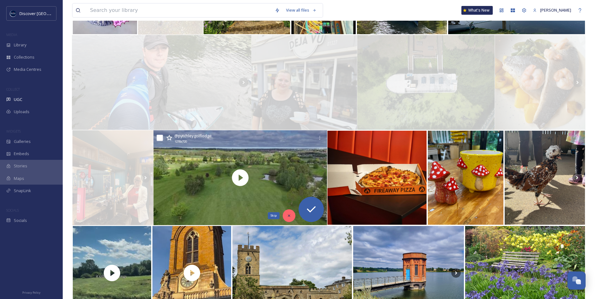
click at [287, 215] on icon at bounding box center [289, 216] width 4 height 4
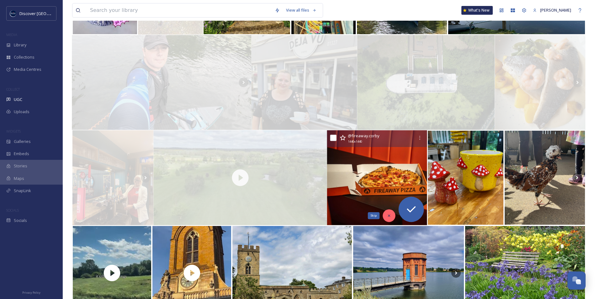
click at [390, 216] on icon at bounding box center [389, 216] width 4 height 4
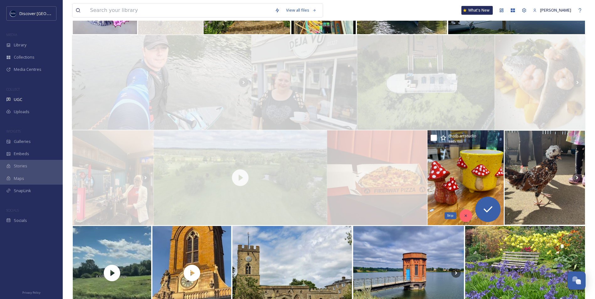
click at [465, 216] on icon at bounding box center [466, 216] width 4 height 4
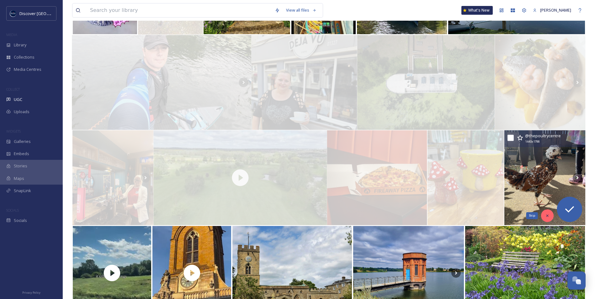
click at [546, 216] on icon at bounding box center [547, 216] width 4 height 4
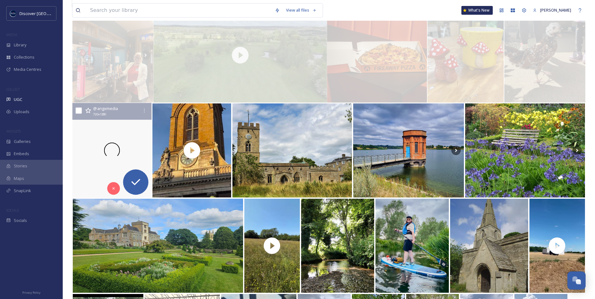
scroll to position [2666, 0]
